Goal: Answer question/provide support: Answer question/provide support

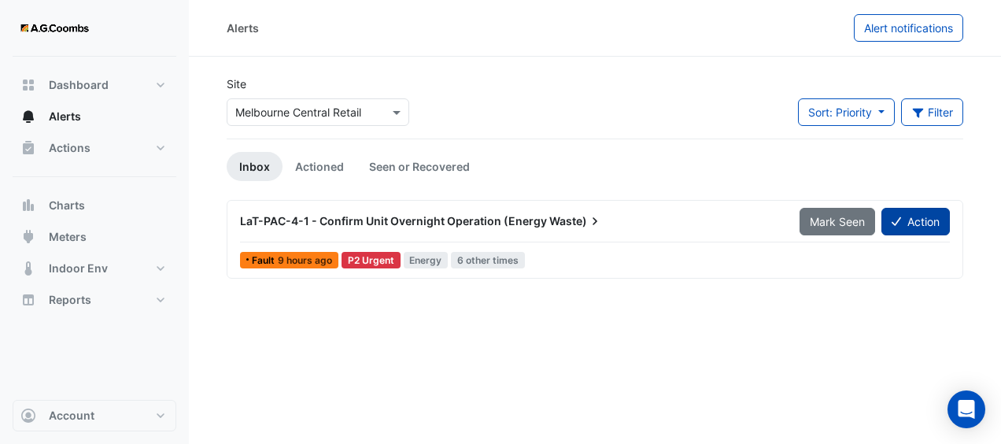
click at [897, 217] on icon at bounding box center [895, 221] width 9 height 11
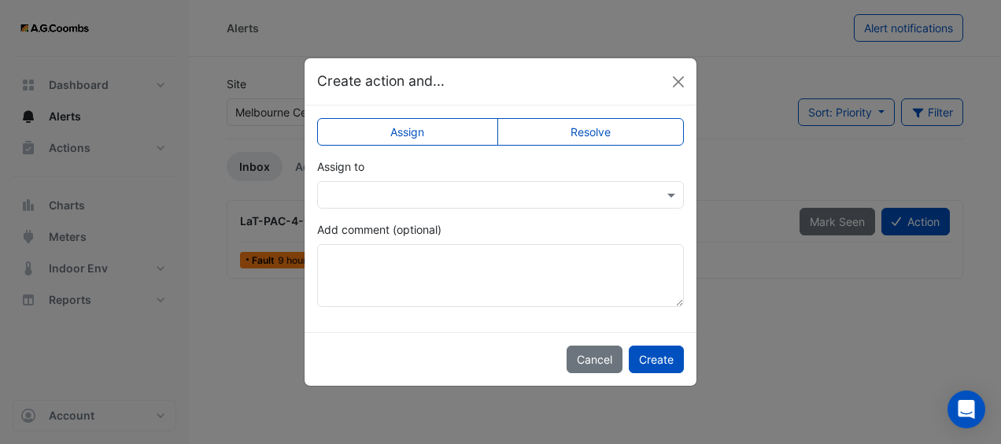
click at [540, 200] on input "text" at bounding box center [485, 195] width 318 height 17
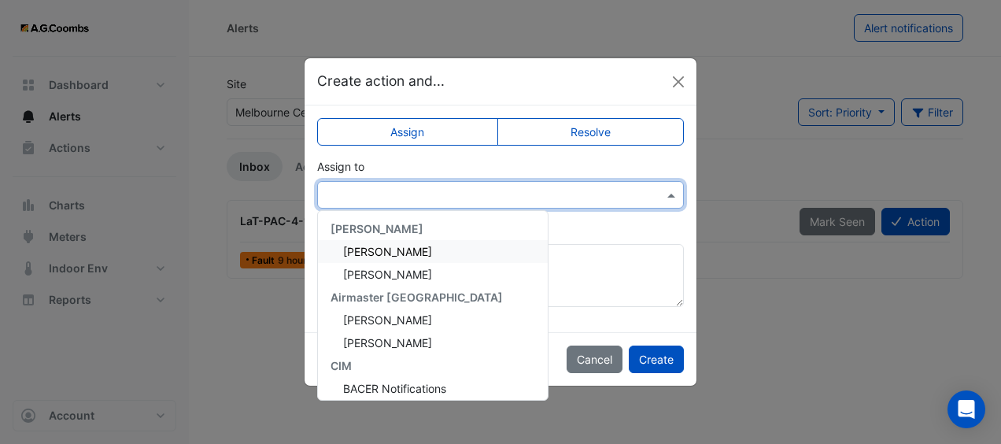
click at [483, 247] on div "[PERSON_NAME]" at bounding box center [433, 251] width 230 height 23
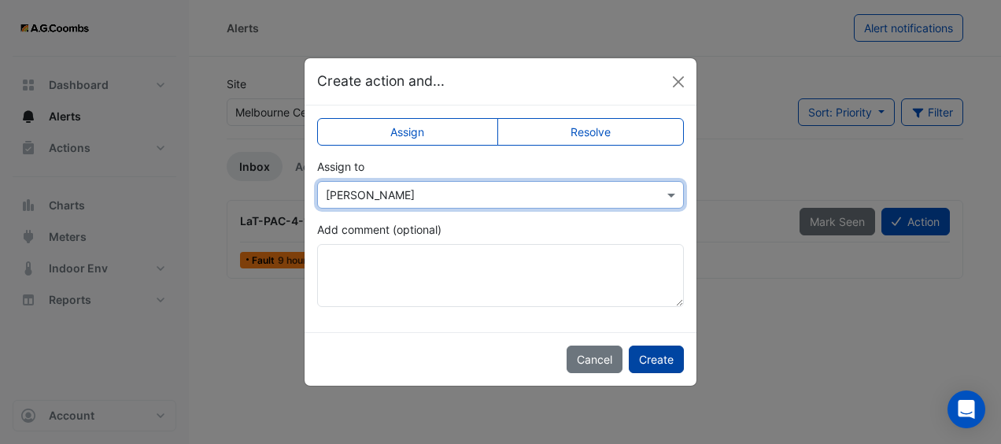
click at [665, 368] on button "Create" at bounding box center [656, 359] width 55 height 28
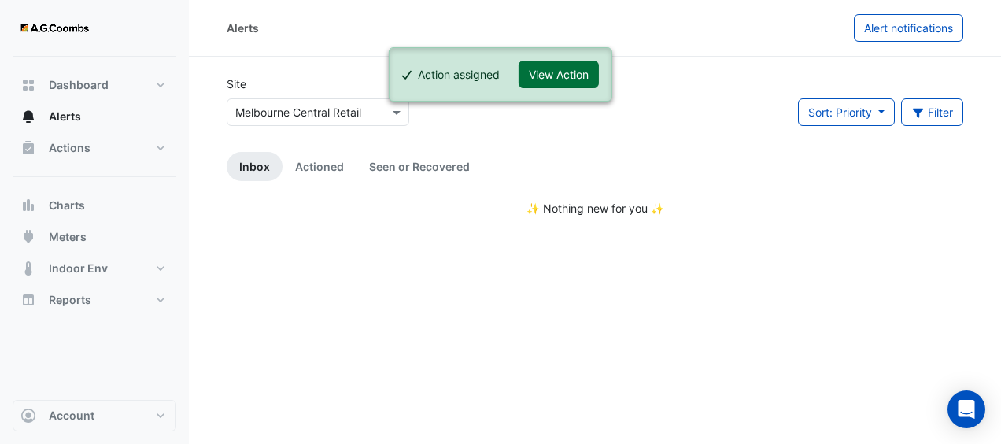
click at [565, 74] on button "View Action" at bounding box center [558, 75] width 80 height 28
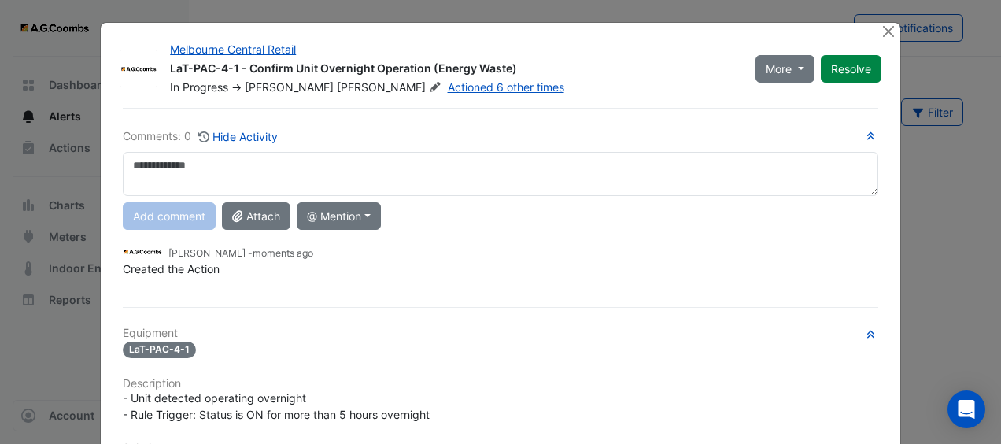
click at [362, 160] on textarea at bounding box center [500, 174] width 755 height 44
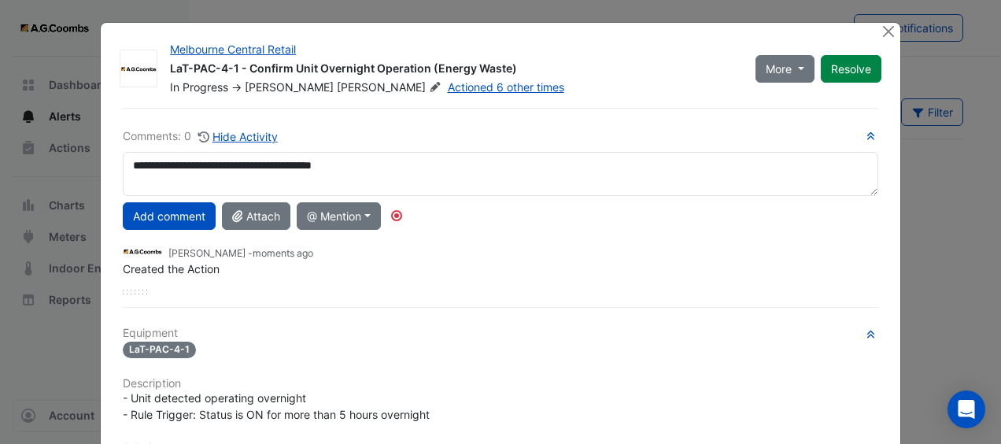
click at [362, 160] on textarea "**********" at bounding box center [500, 174] width 755 height 44
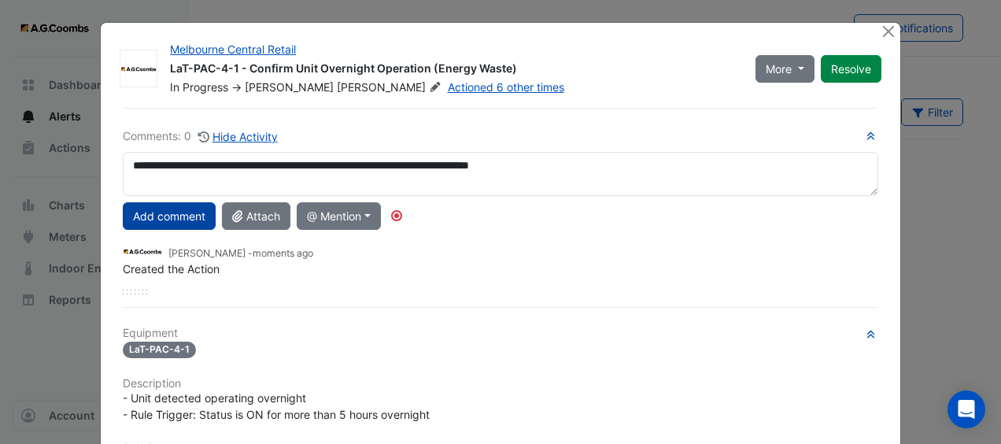
type textarea "**********"
click at [163, 216] on button "Add comment" at bounding box center [169, 216] width 93 height 28
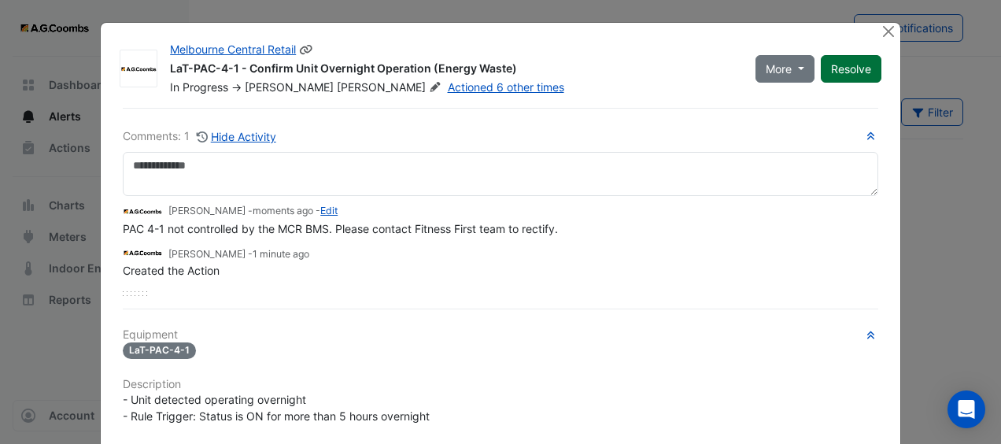
click at [850, 79] on button "Resolve" at bounding box center [850, 69] width 61 height 28
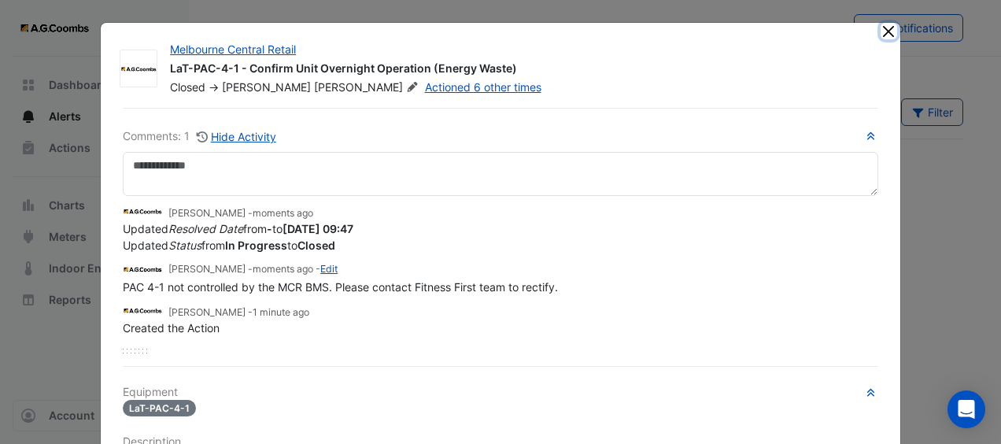
click at [884, 28] on button "Close" at bounding box center [888, 31] width 17 height 17
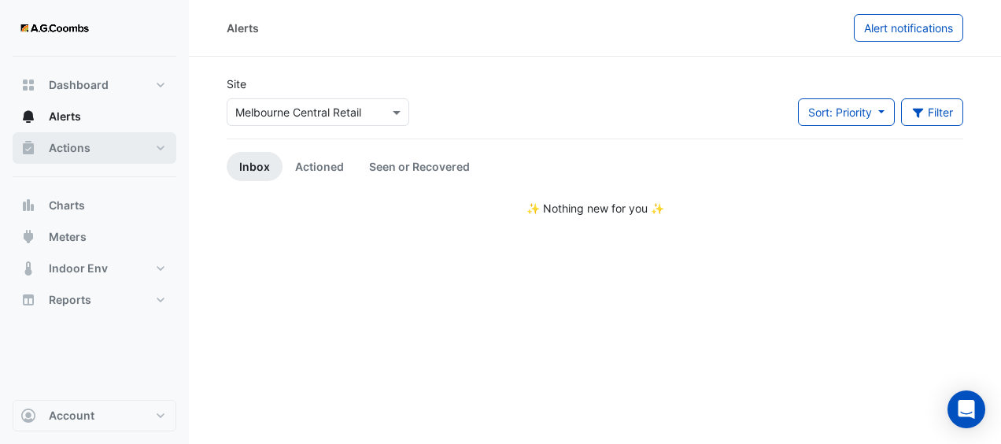
click at [124, 142] on button "Actions" at bounding box center [95, 147] width 164 height 31
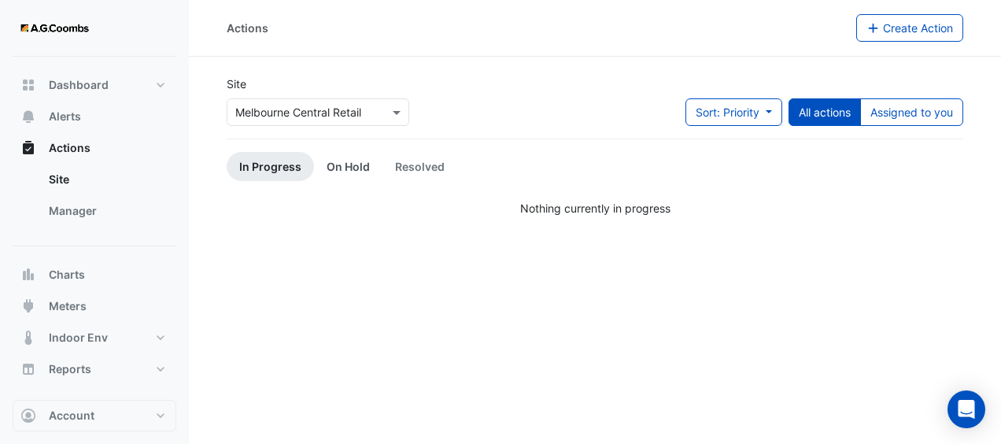
click at [348, 162] on link "On Hold" at bounding box center [348, 166] width 68 height 29
click at [264, 161] on link "In Progress" at bounding box center [270, 166] width 87 height 29
